Goal: Task Accomplishment & Management: Use online tool/utility

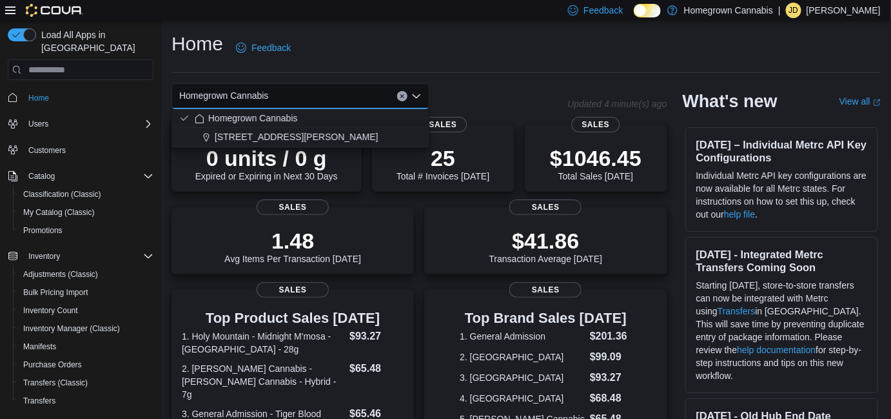
click at [455, 31] on div "Home Feedback" at bounding box center [527, 48] width 710 height 34
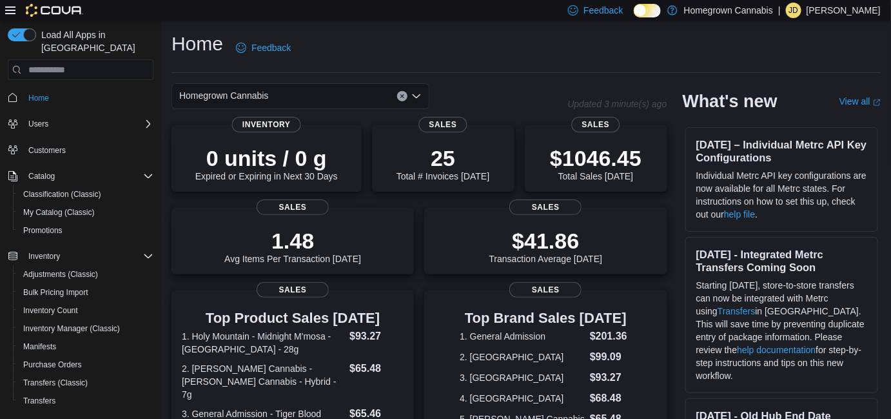
click at [263, 96] on span "Homegrown Cannabis" at bounding box center [224, 95] width 90 height 15
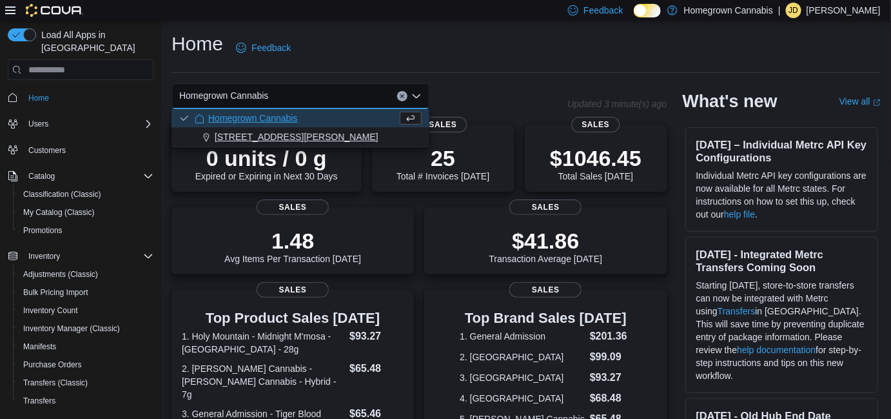
click at [268, 142] on span "[STREET_ADDRESS][PERSON_NAME]" at bounding box center [297, 136] width 164 height 13
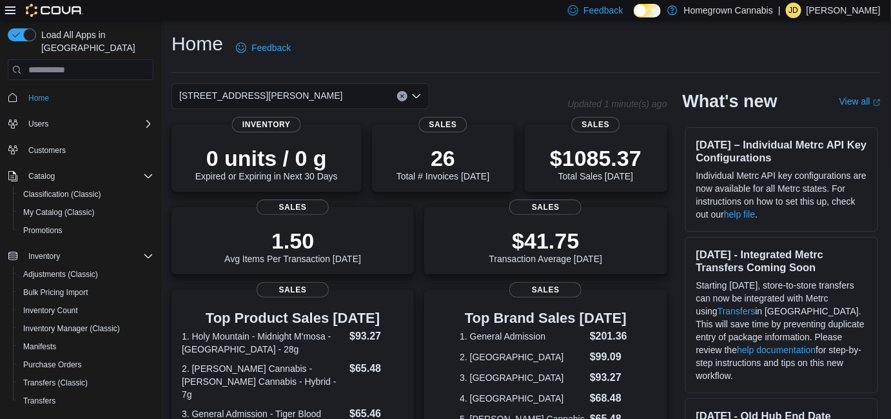
click at [311, 94] on div "[STREET_ADDRESS][PERSON_NAME]" at bounding box center [301, 96] width 258 height 26
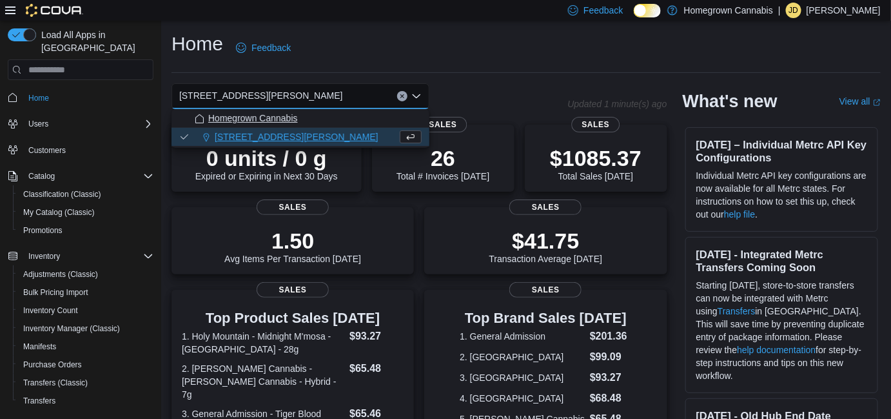
click at [308, 115] on div "Homegrown Cannabis" at bounding box center [308, 118] width 227 height 13
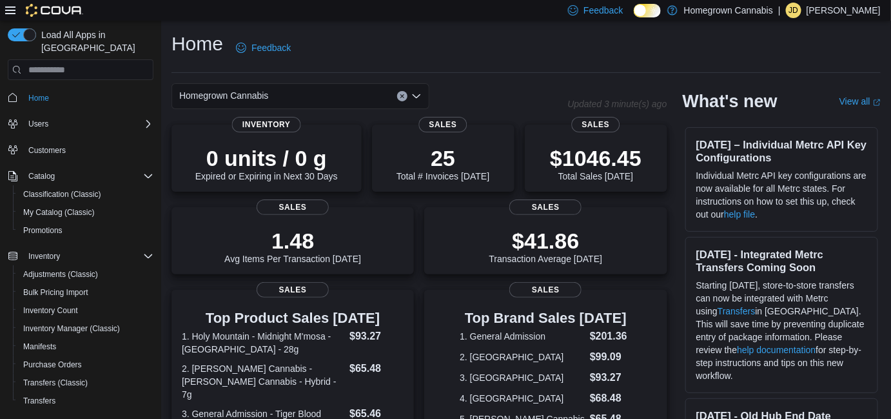
drag, startPoint x: 308, startPoint y: 94, endPoint x: 306, endPoint y: 108, distance: 13.7
click at [308, 94] on div "Homegrown Cannabis" at bounding box center [301, 96] width 258 height 26
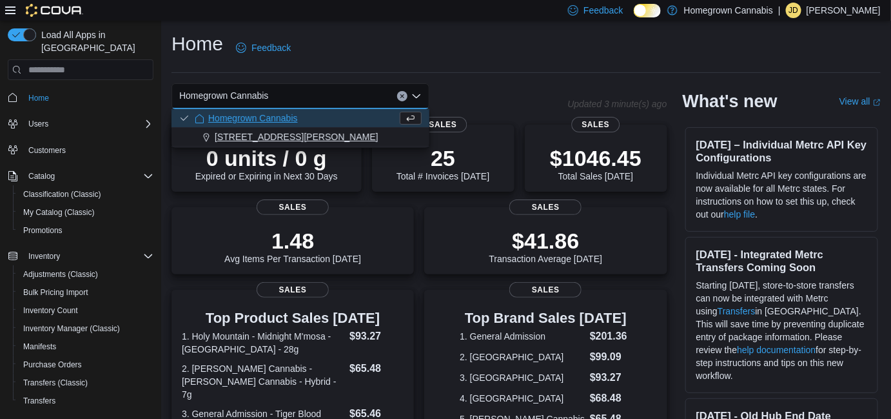
click at [306, 134] on div "[STREET_ADDRESS][PERSON_NAME]" at bounding box center [308, 136] width 227 height 13
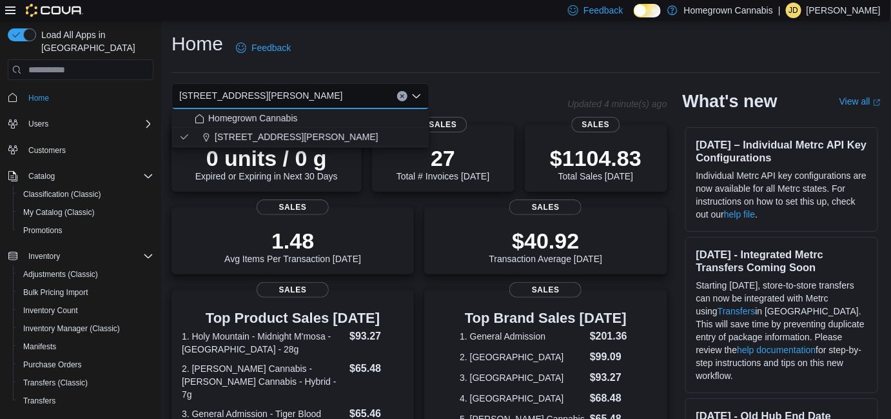
click at [364, 60] on div "Home Feedback" at bounding box center [527, 48] width 710 height 34
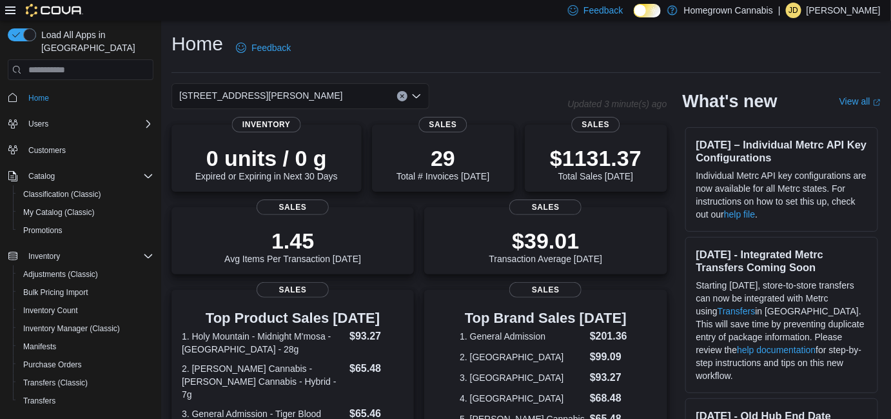
click at [301, 95] on div "[STREET_ADDRESS][PERSON_NAME]" at bounding box center [301, 96] width 258 height 26
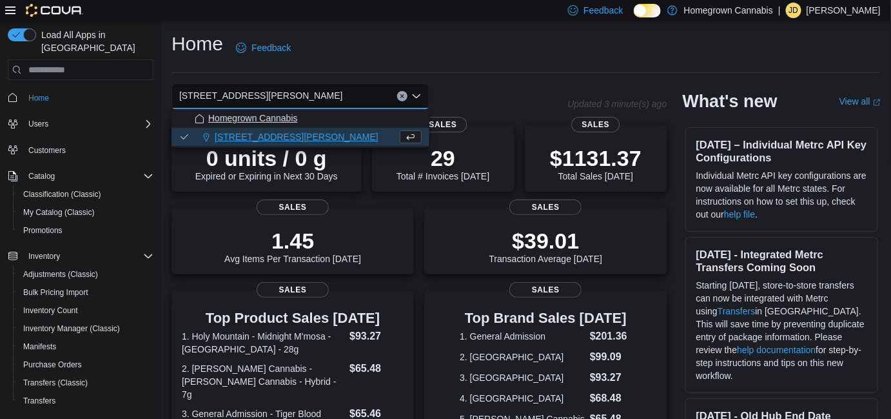
click at [284, 121] on span "Homegrown Cannabis" at bounding box center [253, 118] width 90 height 13
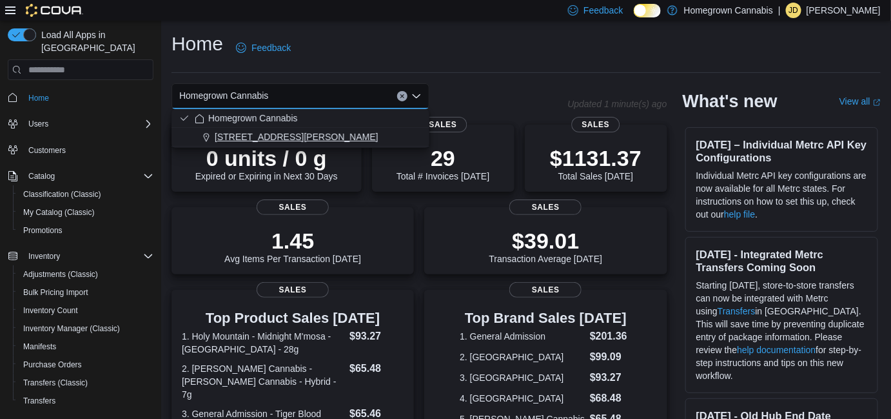
click at [327, 132] on div "[STREET_ADDRESS][PERSON_NAME]" at bounding box center [308, 136] width 227 height 13
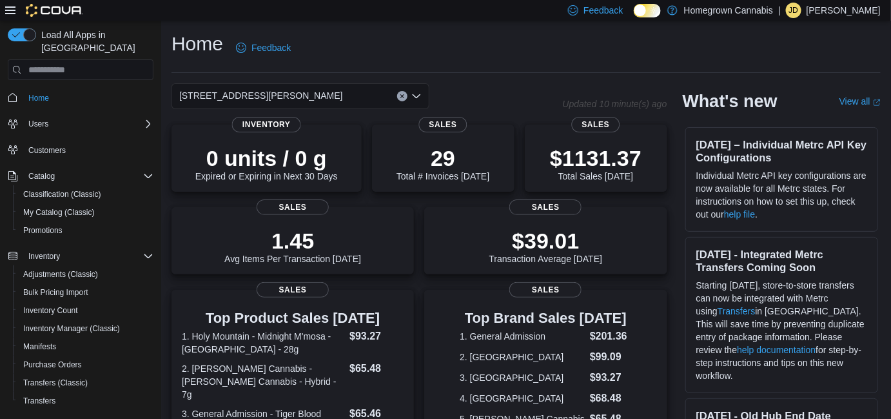
click at [453, 61] on div "Home Feedback" at bounding box center [527, 48] width 710 height 34
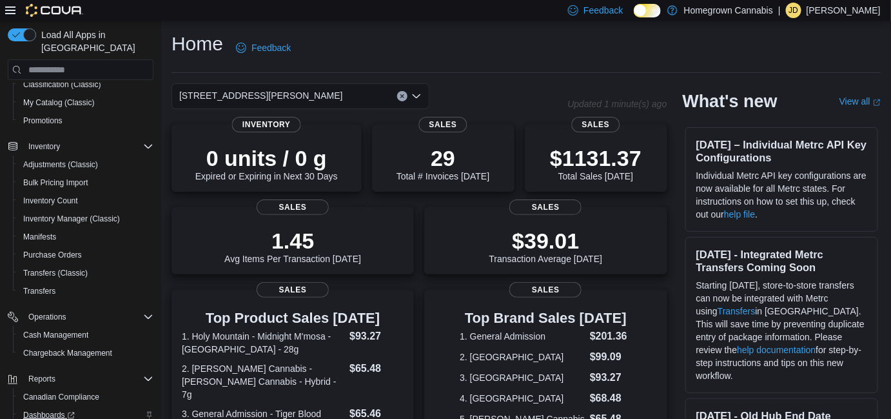
scroll to position [174, 0]
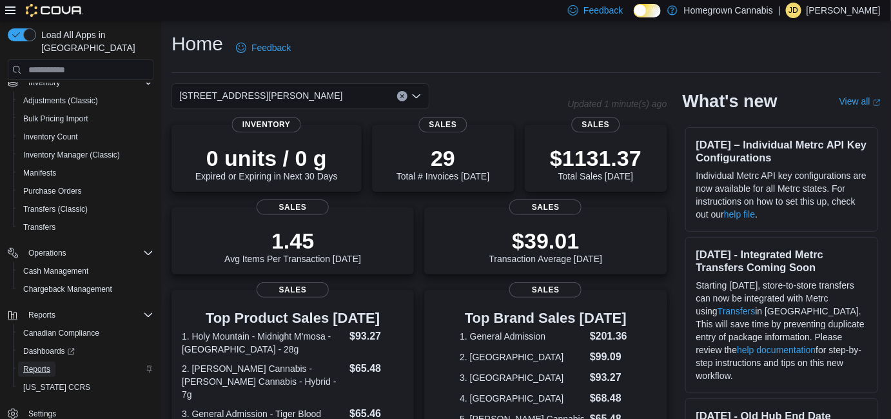
click at [46, 364] on span "Reports" at bounding box center [36, 369] width 27 height 10
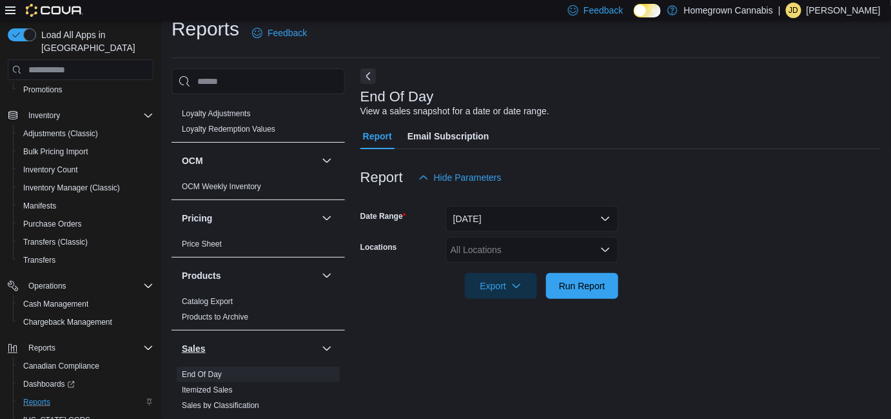
scroll to position [879, 0]
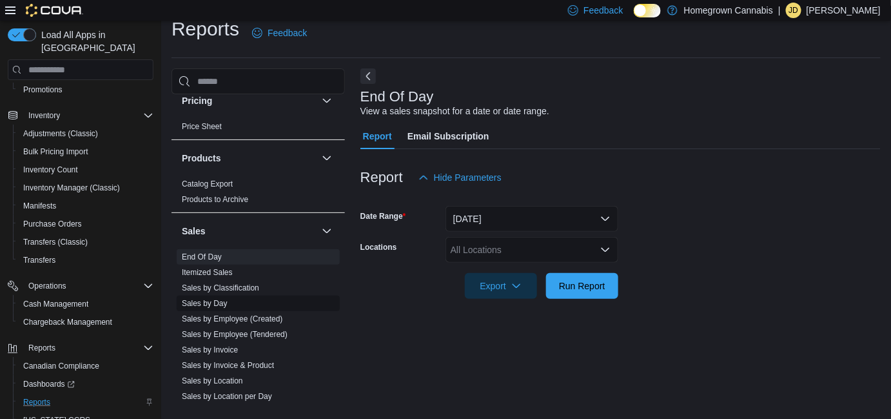
click at [220, 299] on link "Sales by Day" at bounding box center [205, 303] width 46 height 9
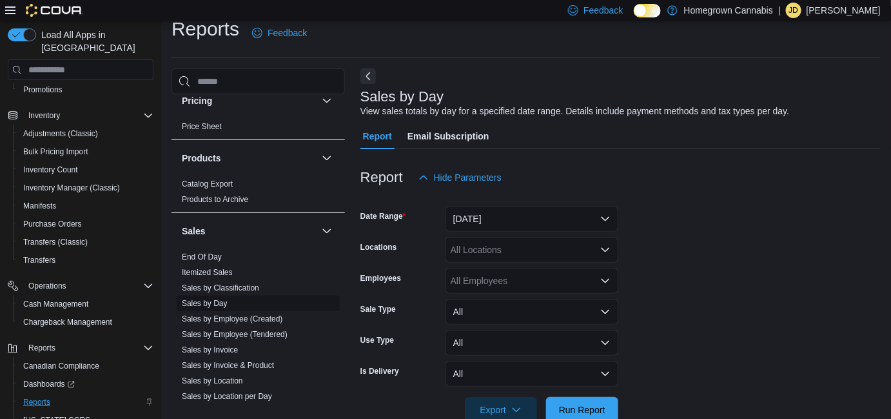
scroll to position [29, 0]
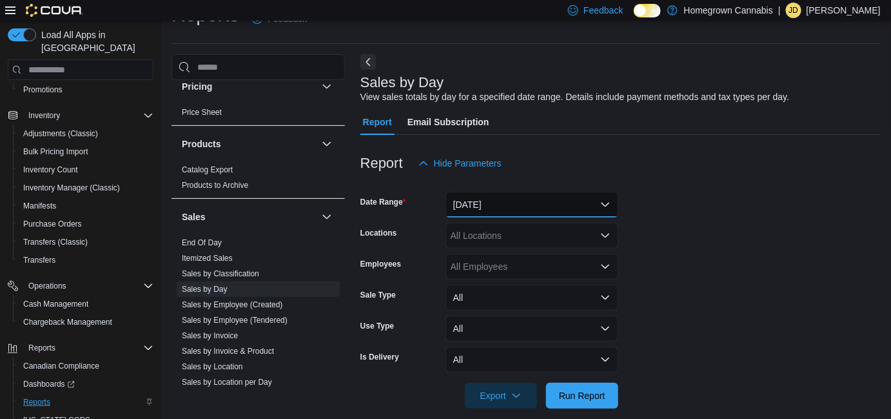
click at [496, 200] on button "[DATE]" at bounding box center [532, 205] width 173 height 26
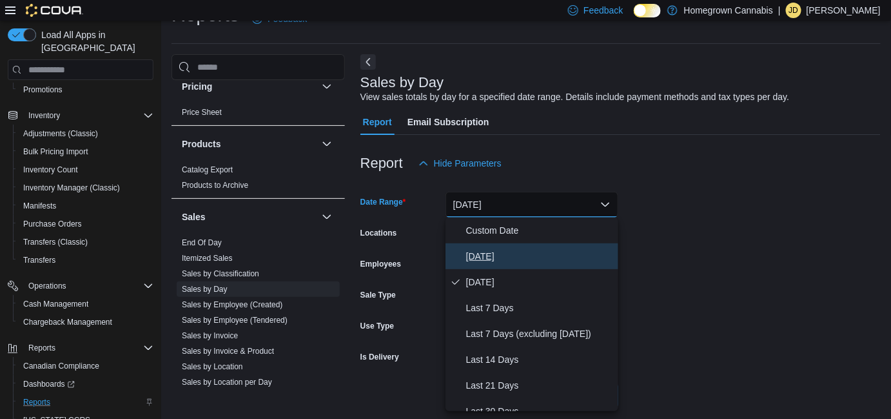
click at [492, 254] on span "[DATE]" at bounding box center [539, 255] width 147 height 15
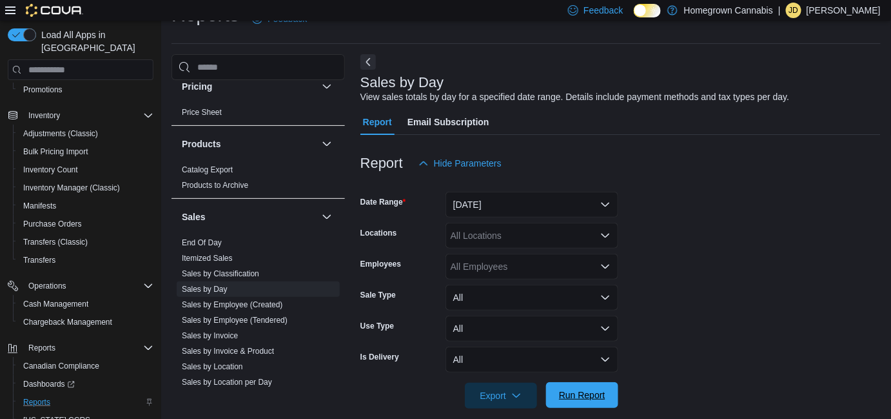
click at [599, 387] on span "Run Report" at bounding box center [582, 395] width 57 height 26
click at [497, 401] on span "Export" at bounding box center [501, 395] width 57 height 26
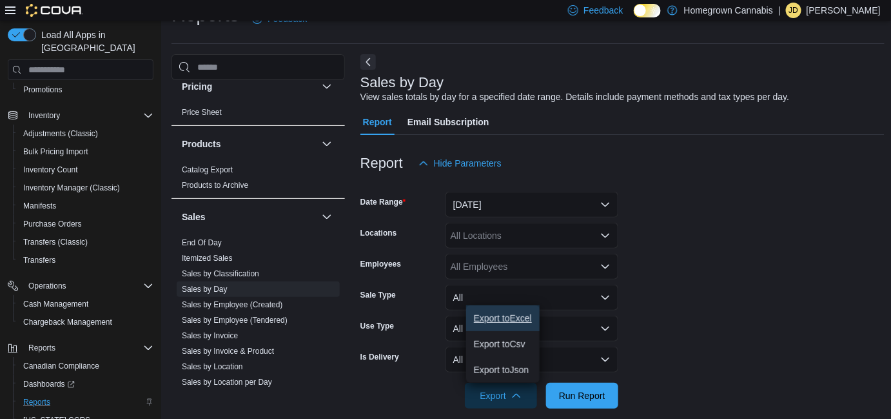
click at [499, 319] on span "Export to Excel" at bounding box center [503, 318] width 58 height 10
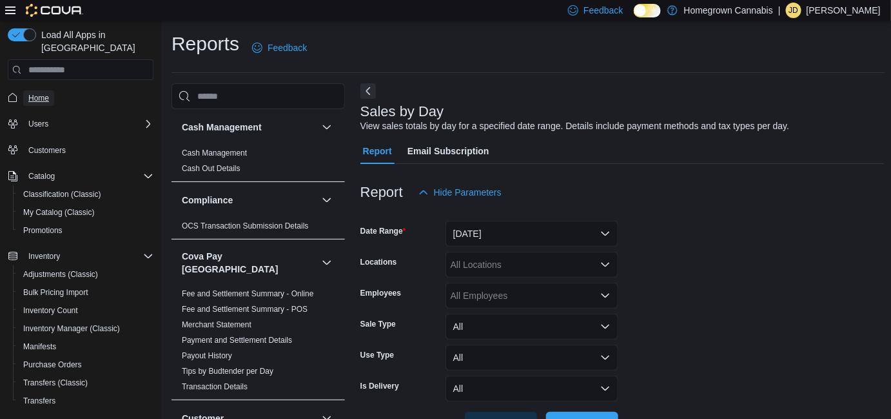
click at [43, 93] on span "Home" at bounding box center [38, 98] width 21 height 10
